Goal: Task Accomplishment & Management: Manage account settings

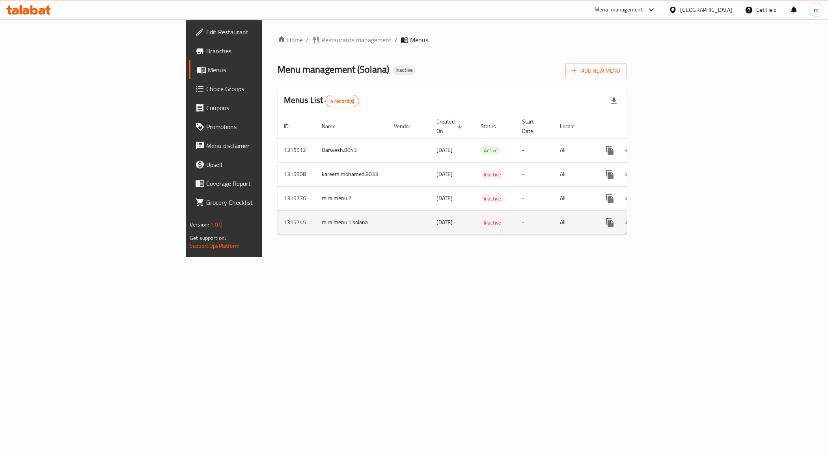
click at [316, 217] on td "mira menu 1 solana" at bounding box center [352, 222] width 72 height 24
copy td "mira menu 1 solana"
click at [615, 218] on icon "more" at bounding box center [609, 222] width 9 height 9
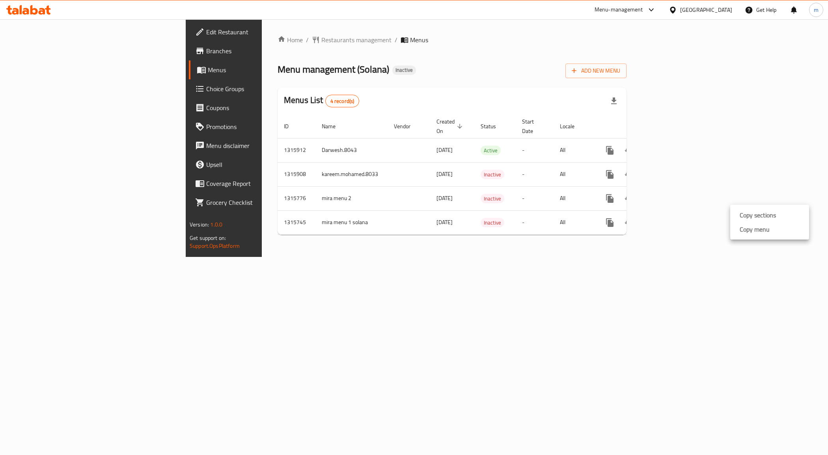
click at [701, 291] on div at bounding box center [414, 227] width 828 height 455
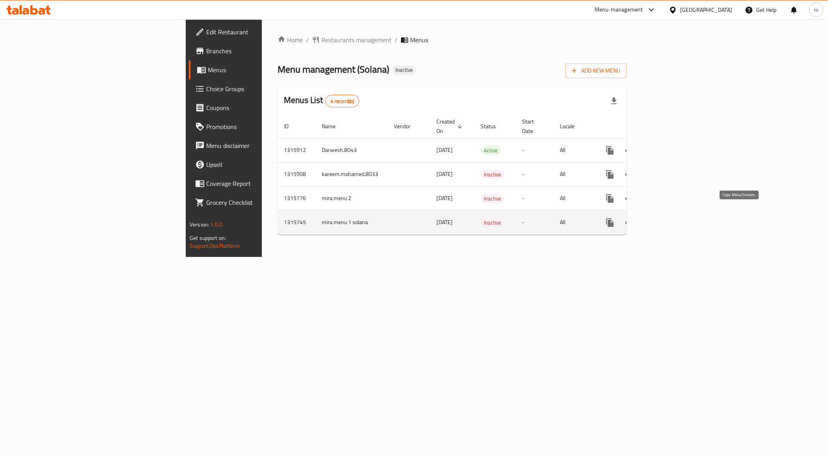
click at [614, 218] on icon "more" at bounding box center [609, 222] width 7 height 9
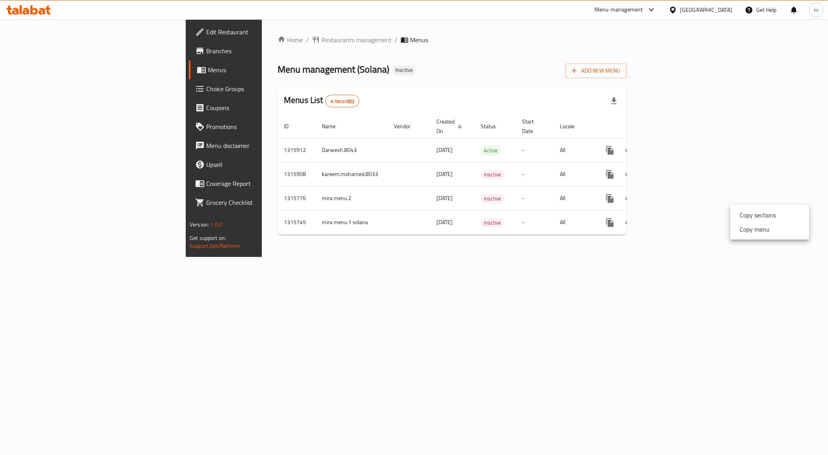
click at [668, 252] on div at bounding box center [414, 227] width 828 height 455
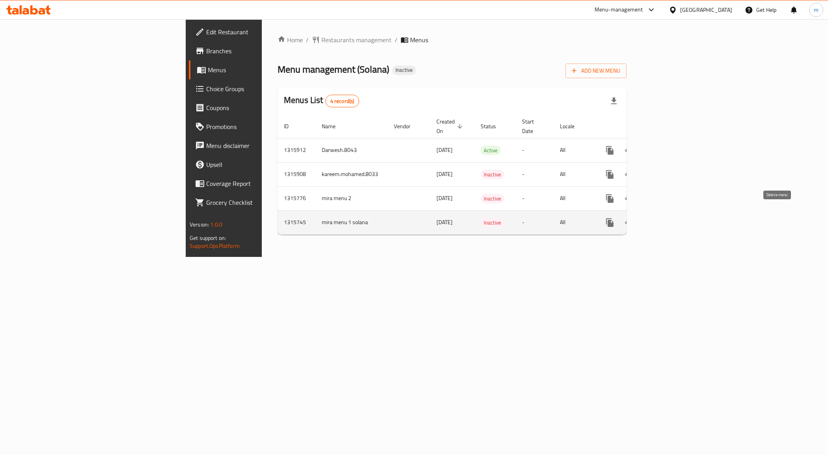
click at [657, 214] on button "enhanced table" at bounding box center [648, 222] width 19 height 19
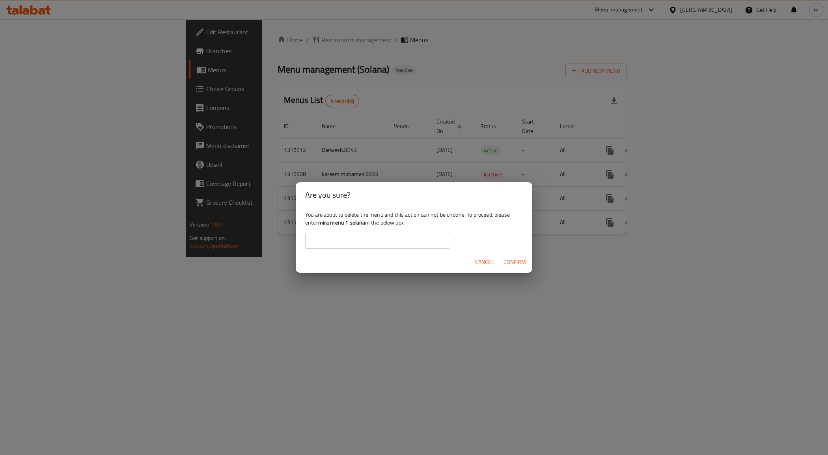
click at [388, 239] on input "text" at bounding box center [377, 241] width 145 height 16
paste input "mira menu 1 solana"
type input "mira menu 1 solana"
click at [511, 261] on span "Confirm" at bounding box center [515, 262] width 22 height 10
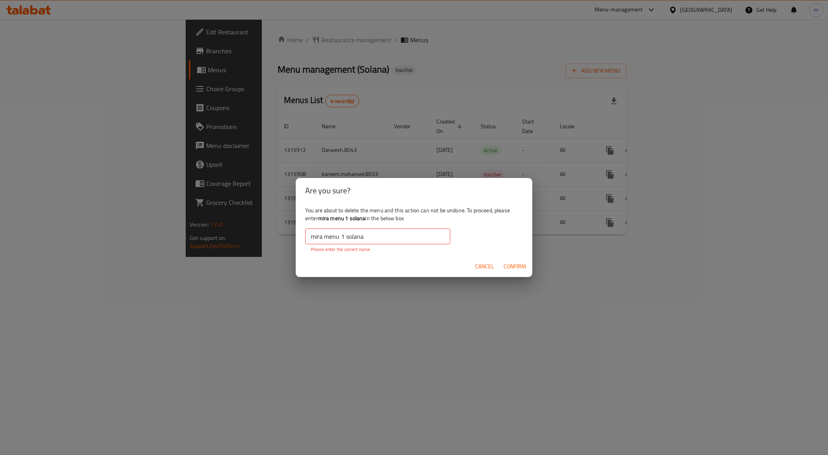
click at [520, 269] on span "Confirm" at bounding box center [515, 266] width 22 height 10
click at [488, 267] on span "Cancel" at bounding box center [484, 266] width 19 height 10
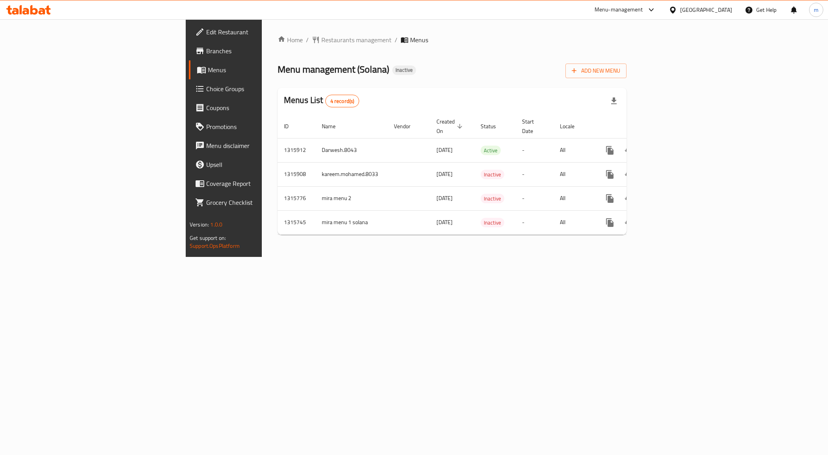
click at [451, 257] on div "Home / Restaurants management / Menus Menu management ( Solana ) Inactive Add N…" at bounding box center [452, 137] width 381 height 237
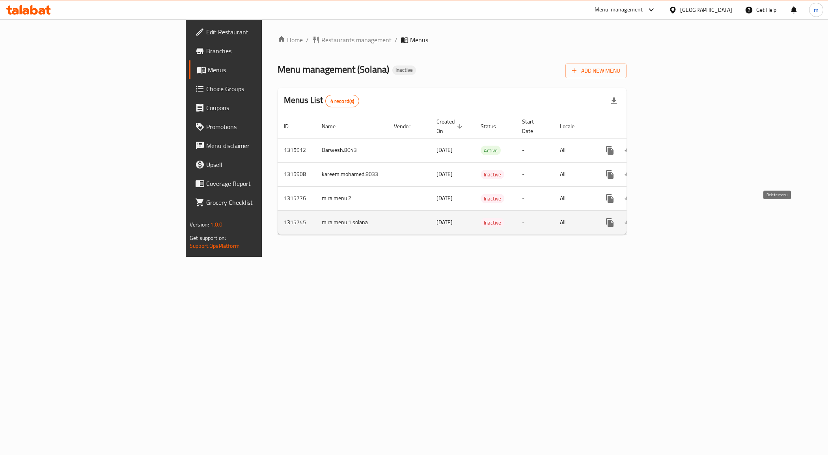
click at [651, 219] on icon "enhanced table" at bounding box center [648, 222] width 6 height 7
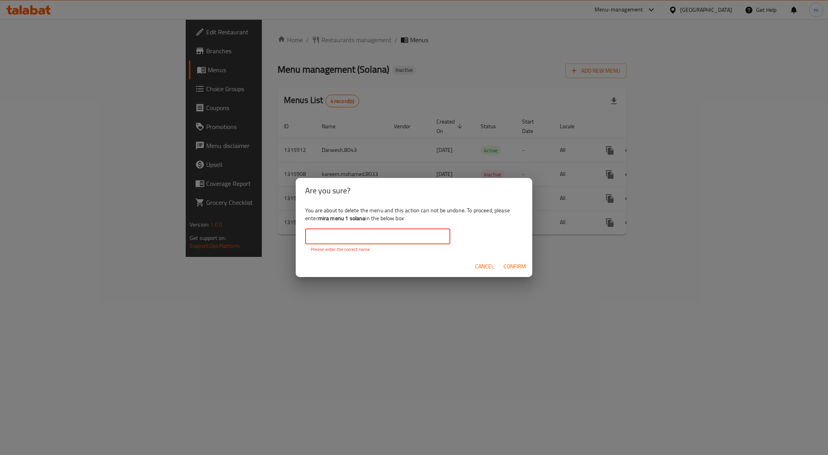
click at [390, 237] on input "text" at bounding box center [377, 236] width 145 height 16
paste input "mira menu 1 solana"
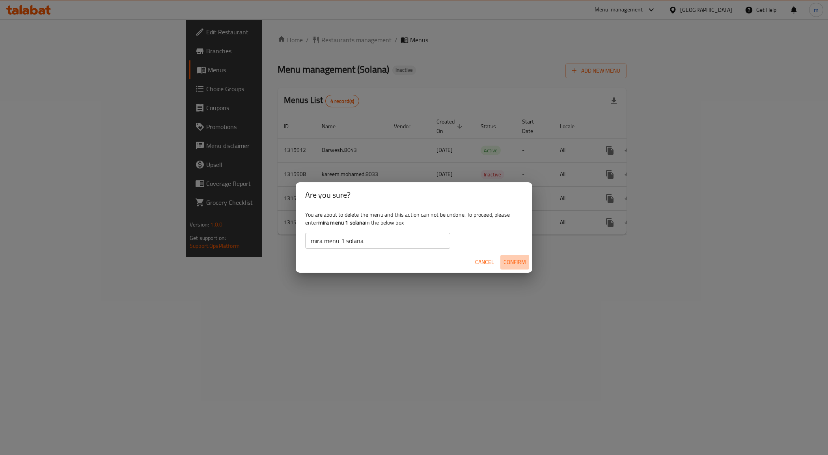
click at [521, 262] on span "Confirm" at bounding box center [515, 262] width 22 height 10
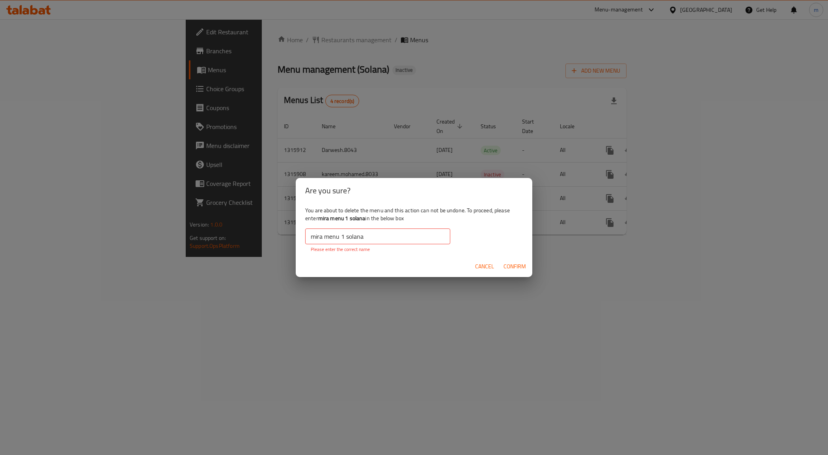
click at [405, 238] on input "mira menu 1 solana" at bounding box center [377, 236] width 145 height 16
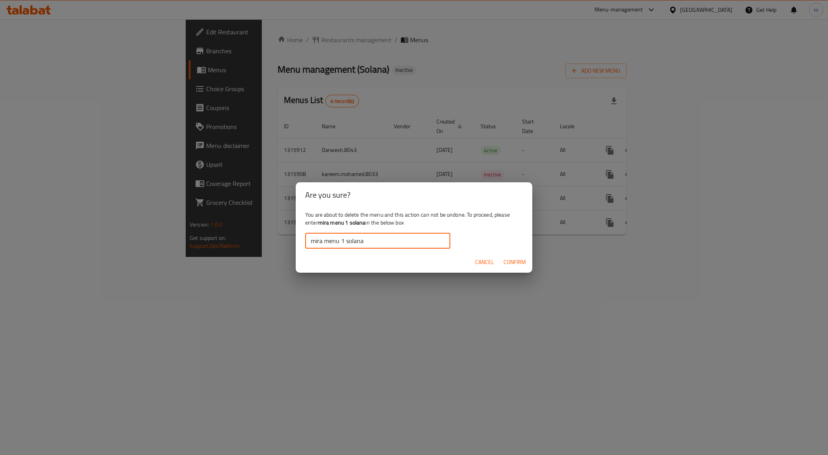
drag, startPoint x: 514, startPoint y: 265, endPoint x: 531, endPoint y: 294, distance: 33.8
click at [514, 265] on span "Confirm" at bounding box center [515, 262] width 22 height 10
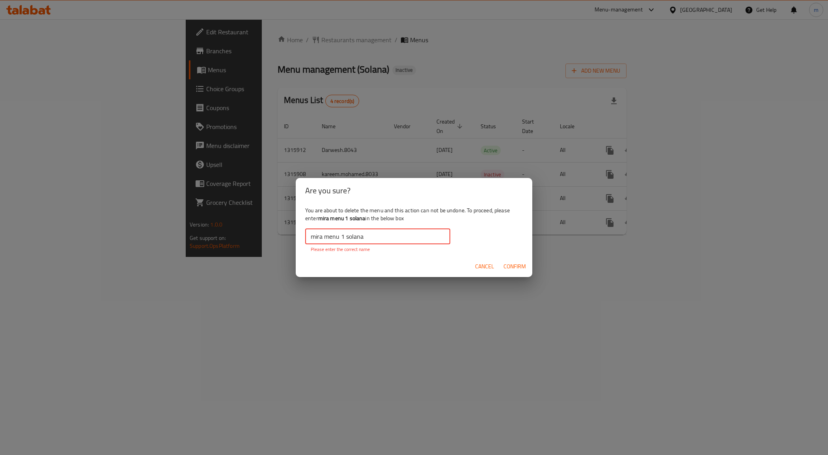
click at [407, 241] on input "mira menu 1 solana" at bounding box center [377, 236] width 145 height 16
type input "mira menu 1 solana"
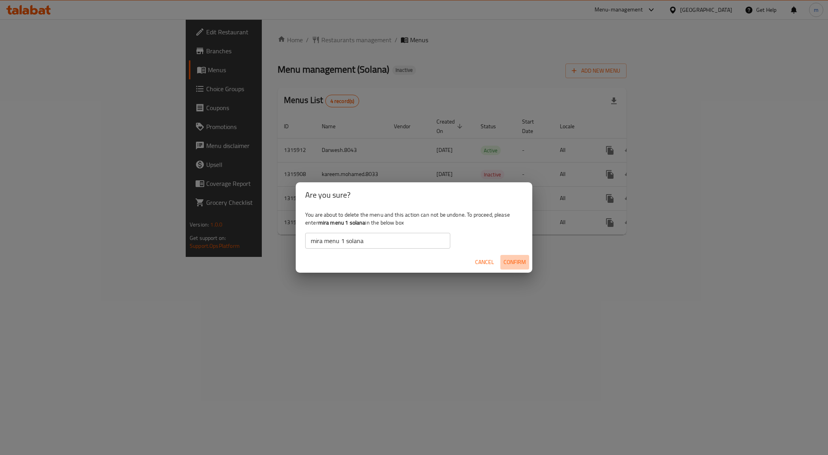
click at [523, 262] on span "Confirm" at bounding box center [515, 262] width 22 height 10
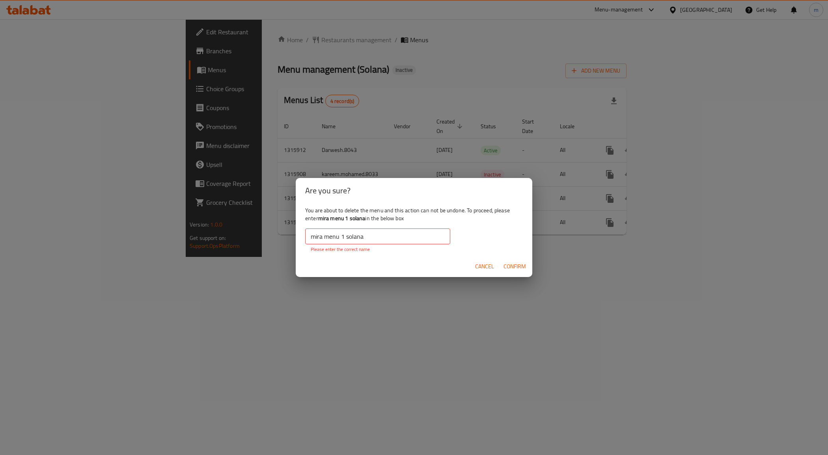
click at [523, 262] on span "Confirm" at bounding box center [515, 266] width 22 height 10
click at [476, 261] on span "Cancel" at bounding box center [484, 266] width 19 height 10
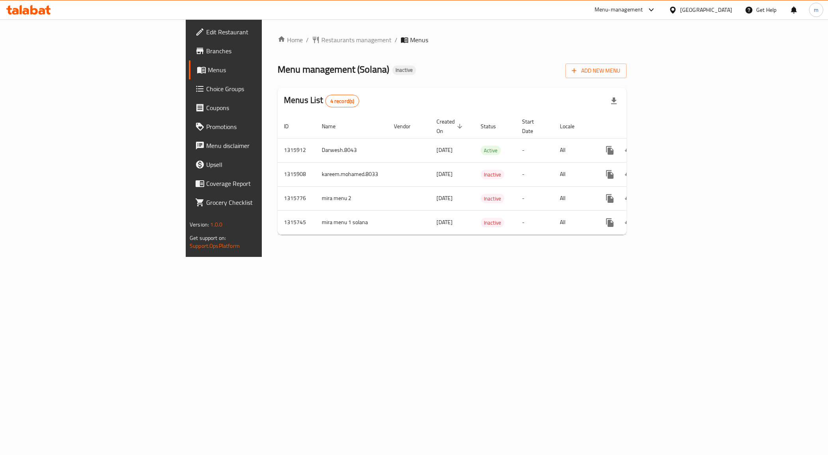
click at [206, 32] on span "Edit Restaurant" at bounding box center [262, 31] width 112 height 9
click at [206, 50] on span "Branches" at bounding box center [262, 50] width 112 height 9
